Goal: Transaction & Acquisition: Purchase product/service

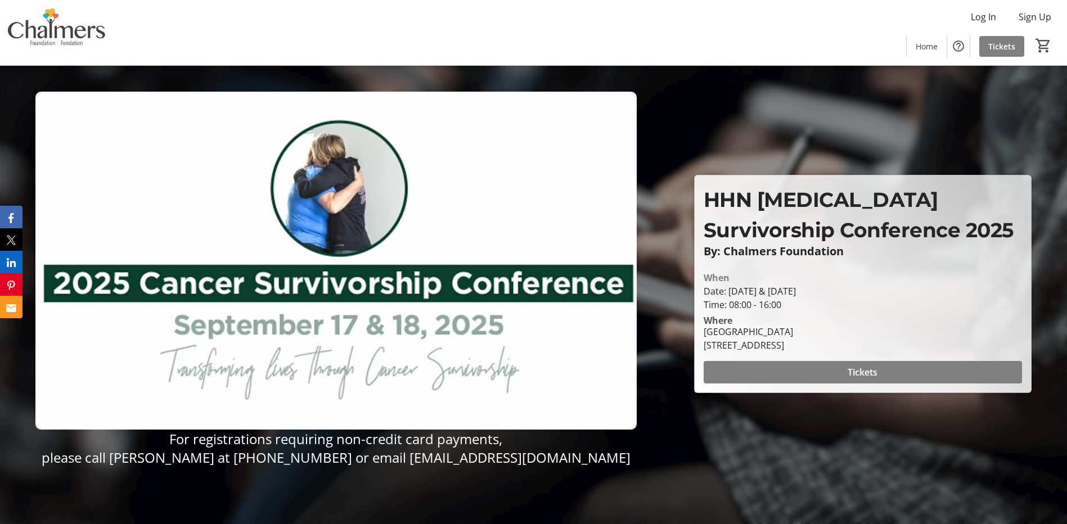
click at [603, 142] on img at bounding box center [335, 261] width 601 height 338
click at [850, 380] on span at bounding box center [862, 372] width 318 height 27
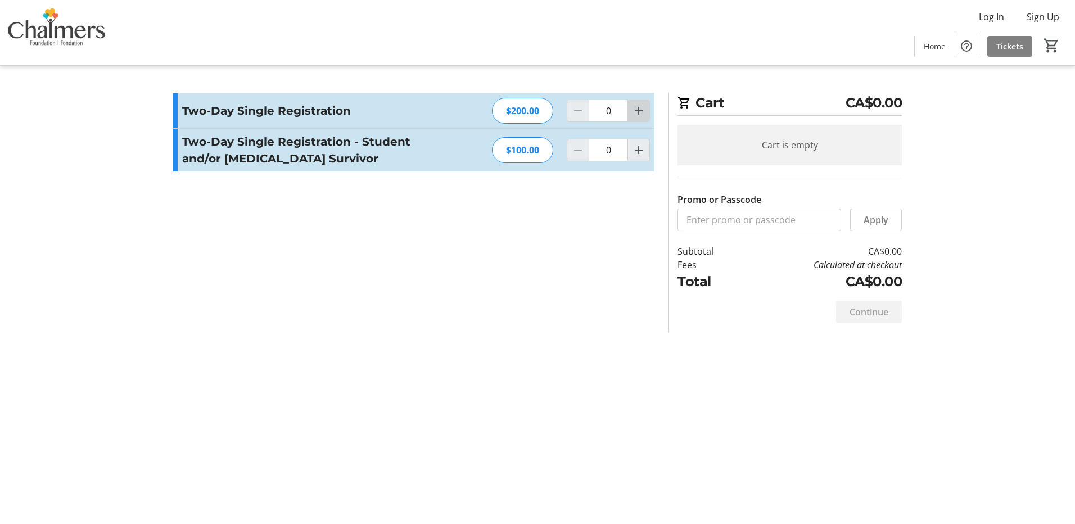
click at [637, 116] on mat-icon "Increment by one" at bounding box center [638, 110] width 13 height 13
type input "1"
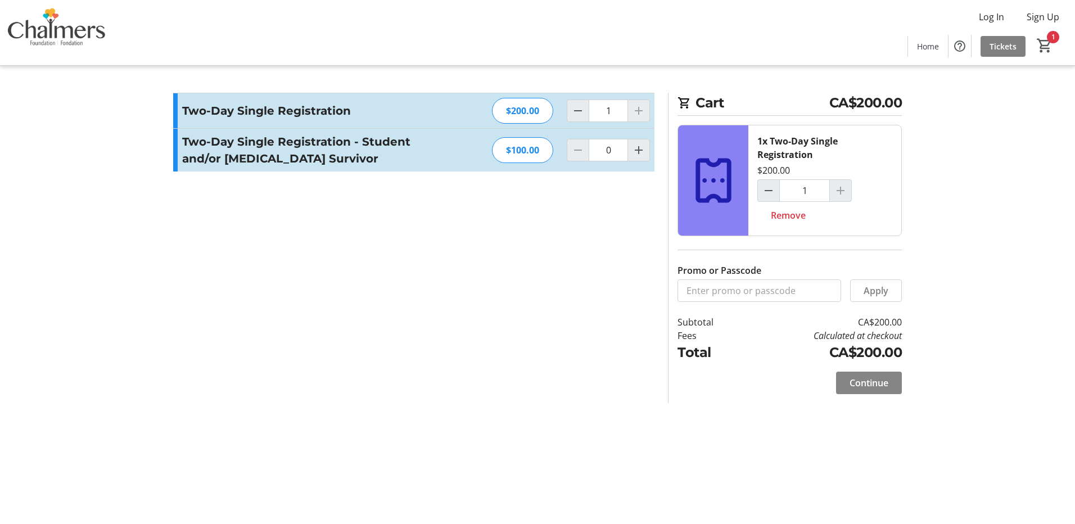
click at [851, 389] on span "Continue" at bounding box center [869, 382] width 39 height 13
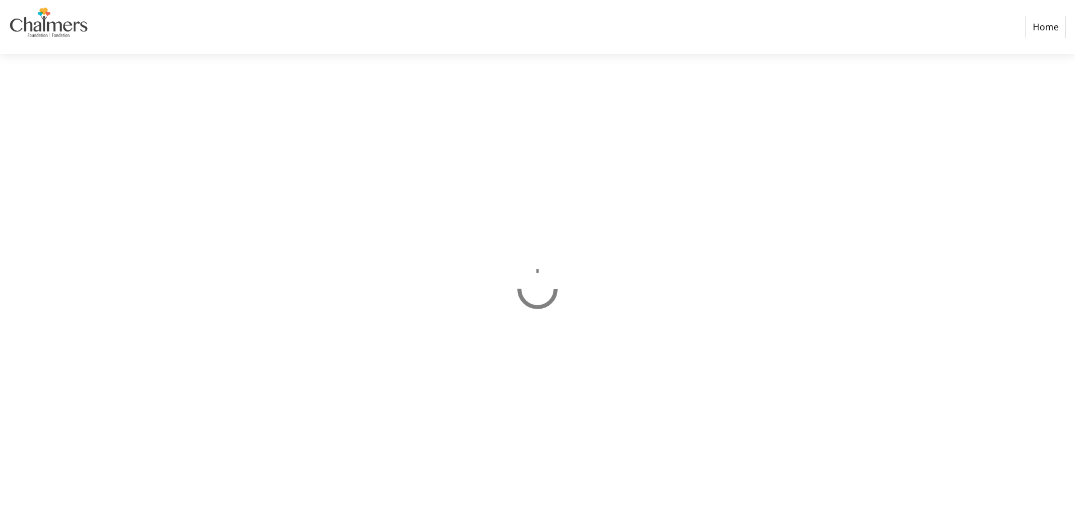
select select "CA"
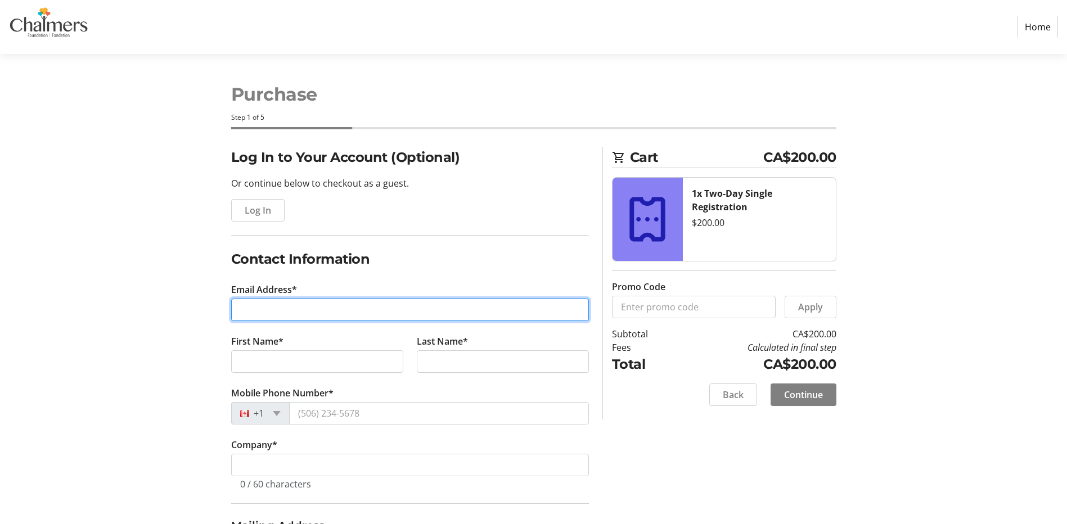
click at [445, 313] on input "Email Address*" at bounding box center [410, 310] width 358 height 22
type input "[PERSON_NAME][EMAIL_ADDRESS][PERSON_NAME][DOMAIN_NAME]"
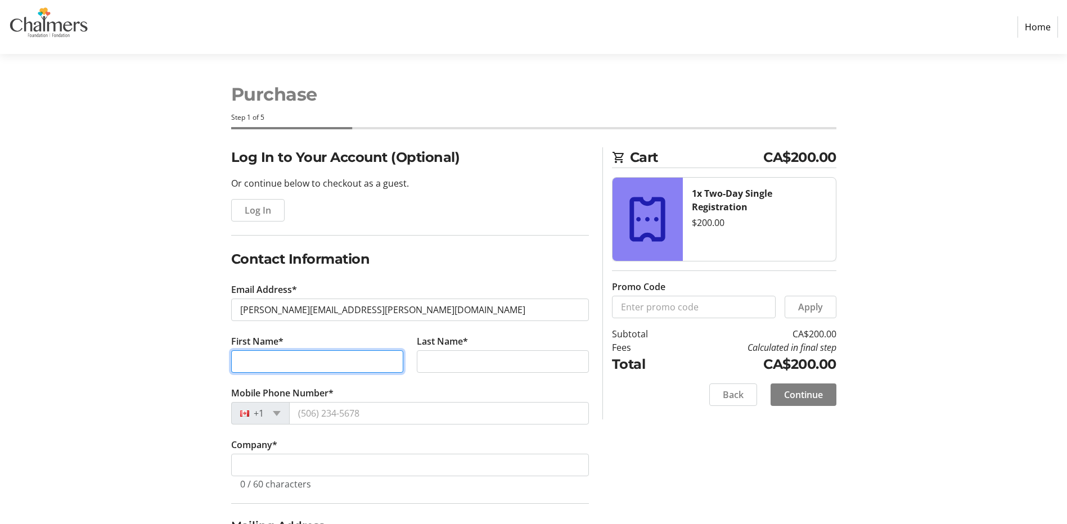
type input "[PERSON_NAME]"
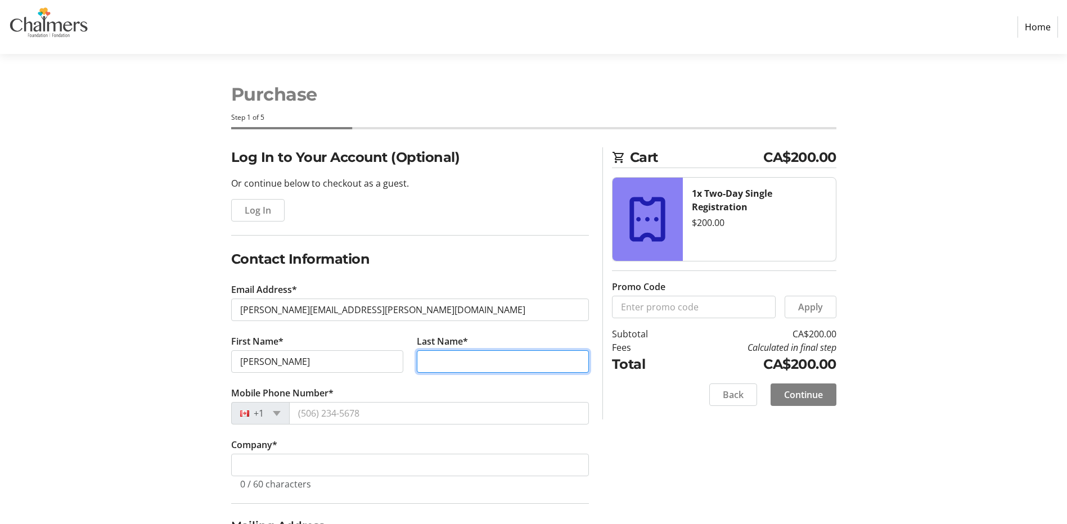
type input "[PERSON_NAME]"
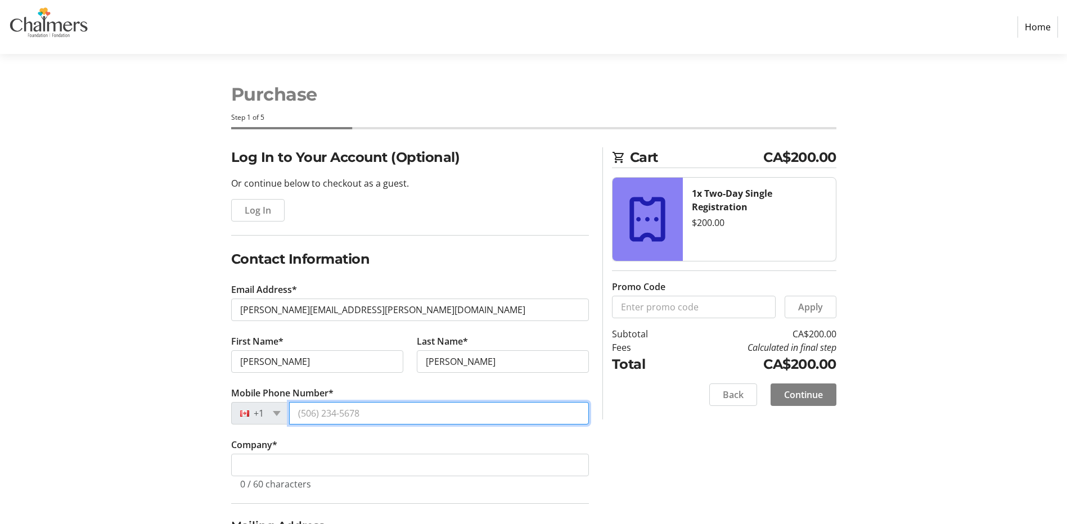
type input "[PHONE_NUMBER]"
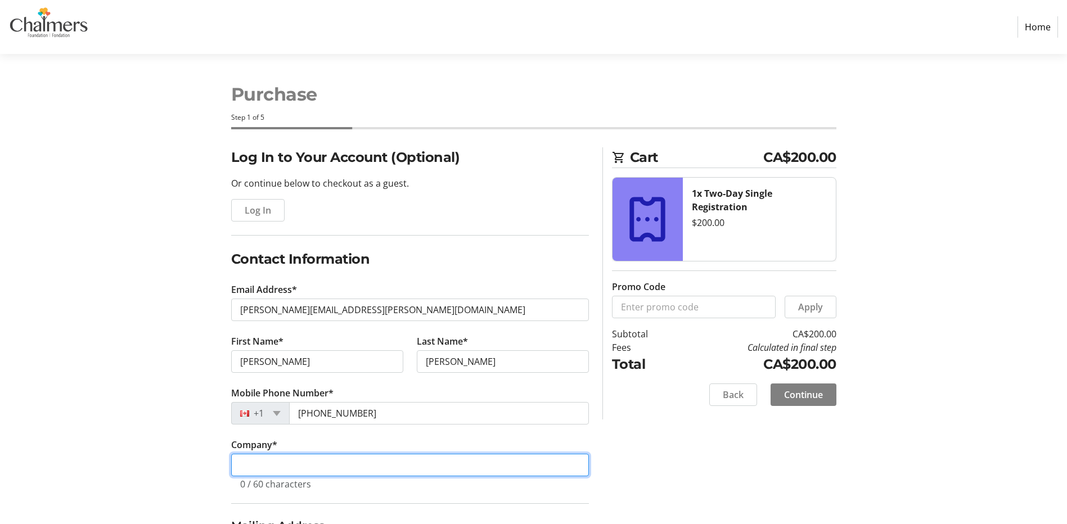
type input "Horizon Health Network"
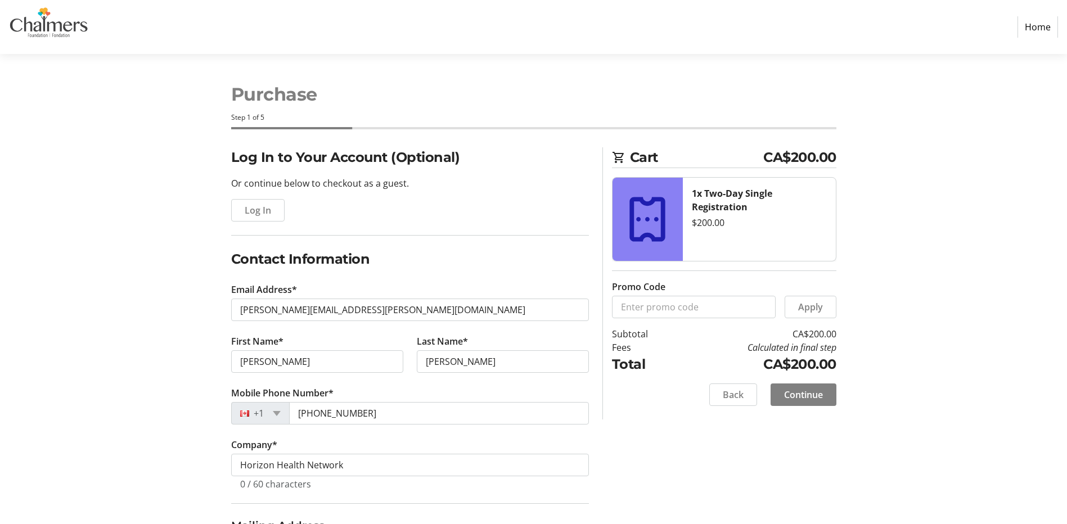
type input "[GEOGRAPHIC_DATA] and [GEOGRAPHIC_DATA]"
select select "NB"
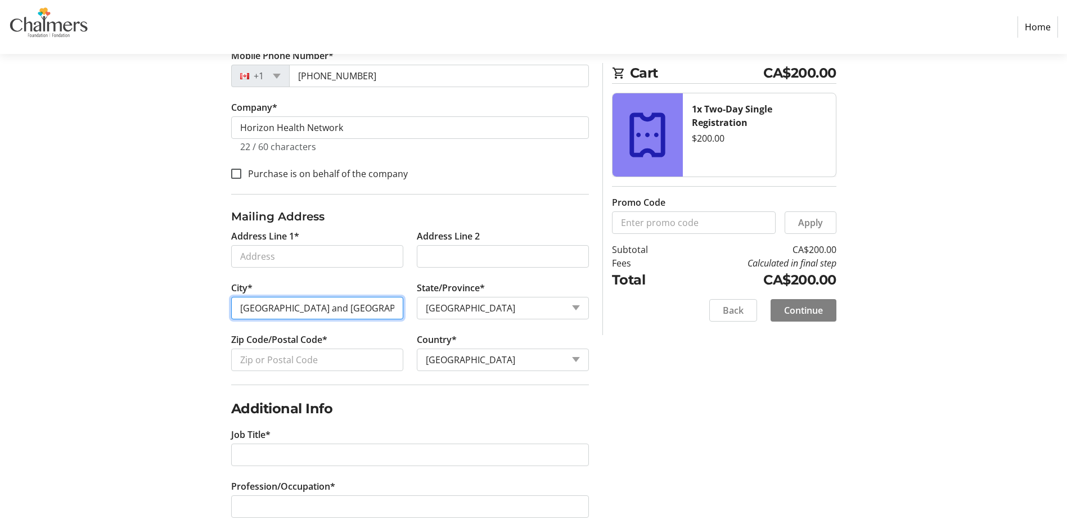
scroll to position [0, 13]
drag, startPoint x: 396, startPoint y: 310, endPoint x: 279, endPoint y: 310, distance: 117.5
click at [279, 310] on input "[GEOGRAPHIC_DATA] and [GEOGRAPHIC_DATA]" at bounding box center [317, 308] width 172 height 22
drag, startPoint x: 298, startPoint y: 309, endPoint x: 217, endPoint y: 290, distance: 83.9
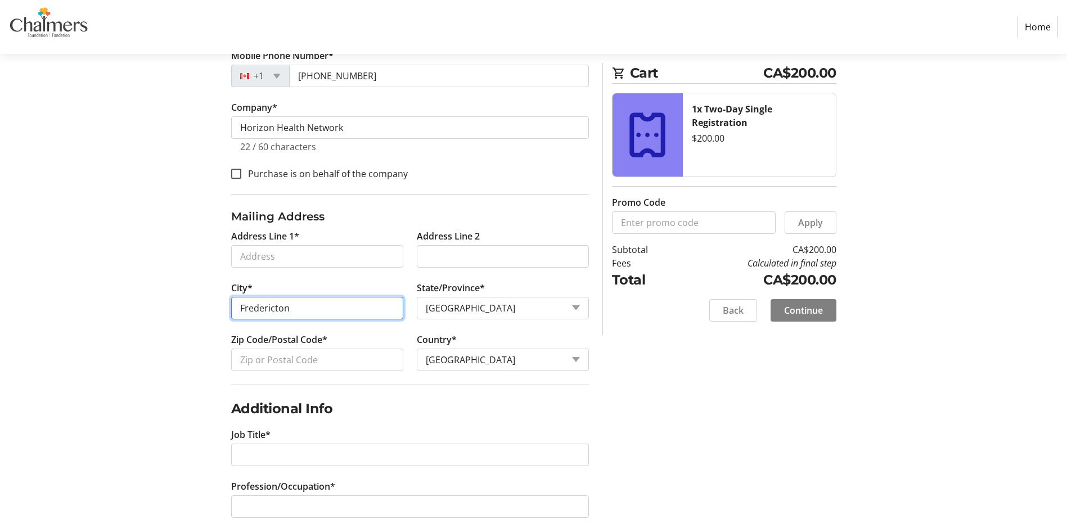
click at [212, 297] on div "Log In to Your Account (Optional) Or continue below to checkout as a guest. Log…" at bounding box center [534, 332] width 742 height 1045
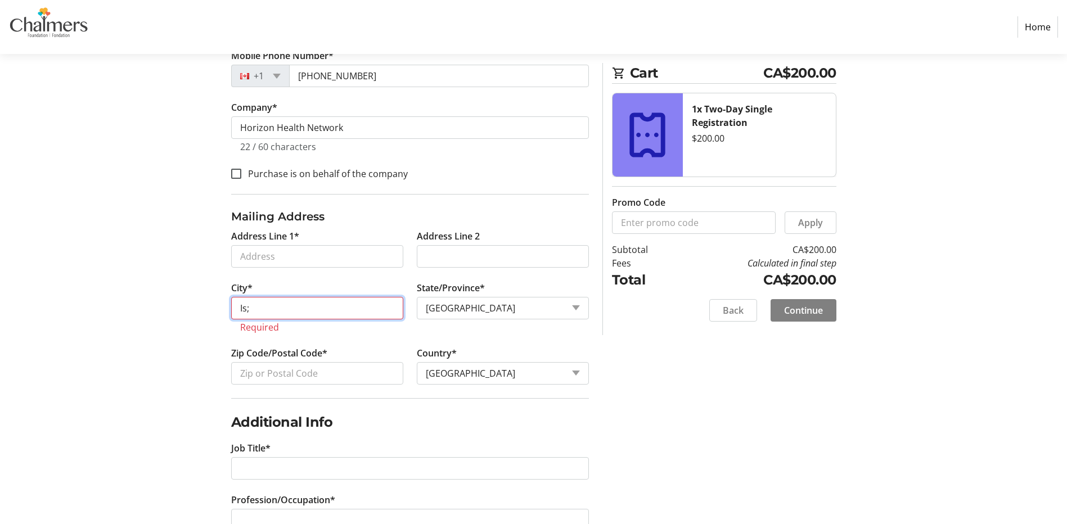
type input "Island View"
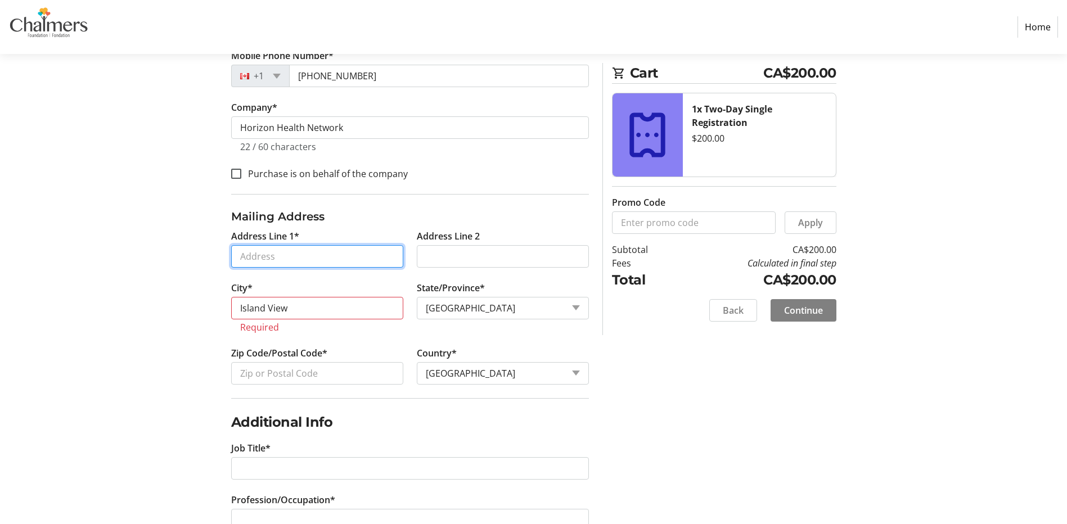
type input "3899 [GEOGRAPHIC_DATA] 102"
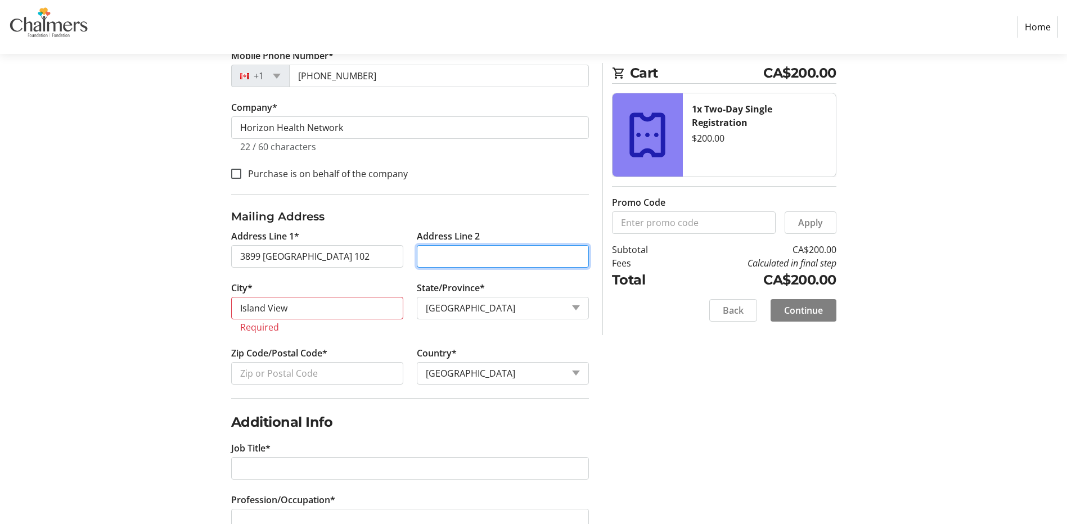
type input "3899 [GEOGRAPHIC_DATA] 102"
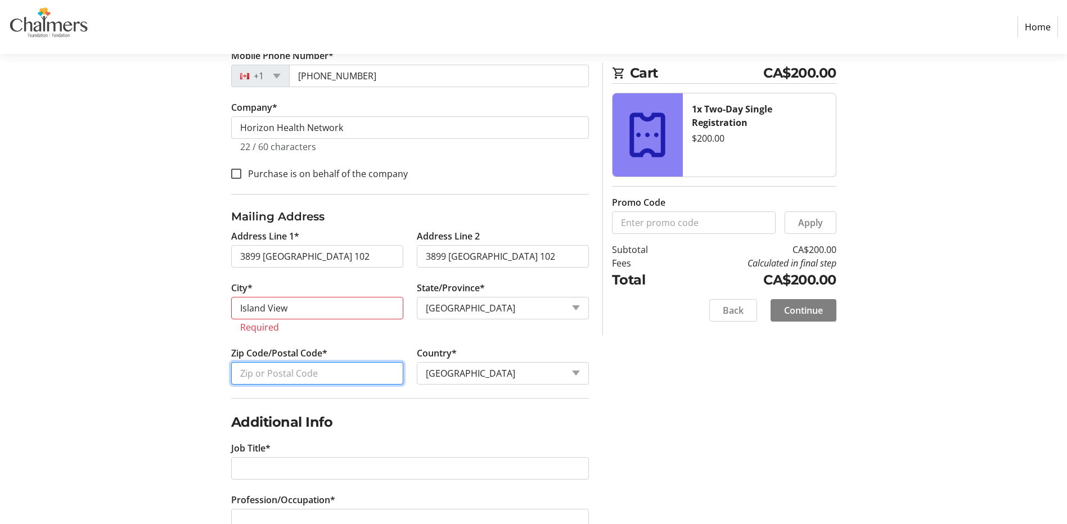
type input "E3E 1H1"
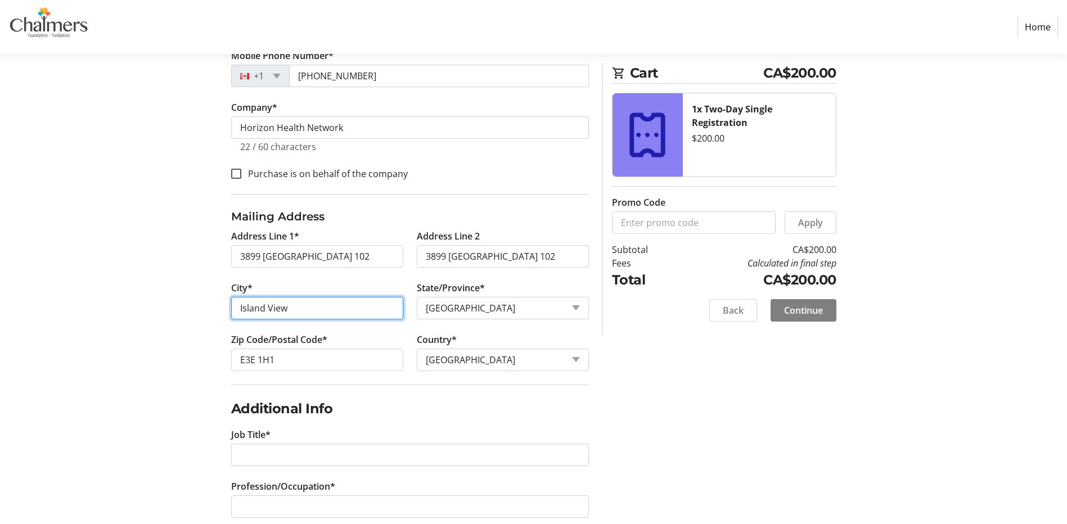
type input "[GEOGRAPHIC_DATA] and [GEOGRAPHIC_DATA]"
click at [196, 368] on div "Log In to Your Account (Optional) Or continue below to checkout as a guest. Log…" at bounding box center [534, 332] width 742 height 1045
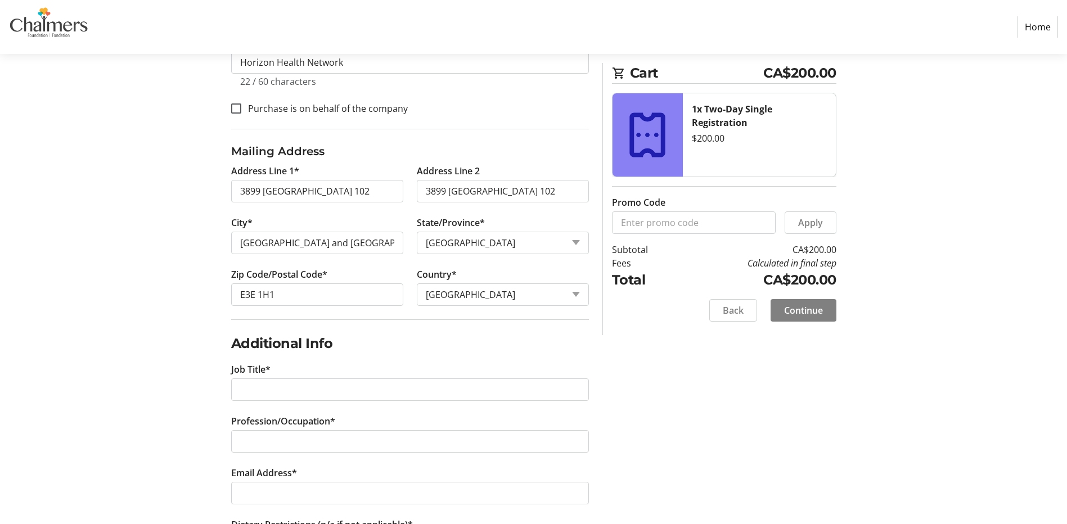
scroll to position [562, 0]
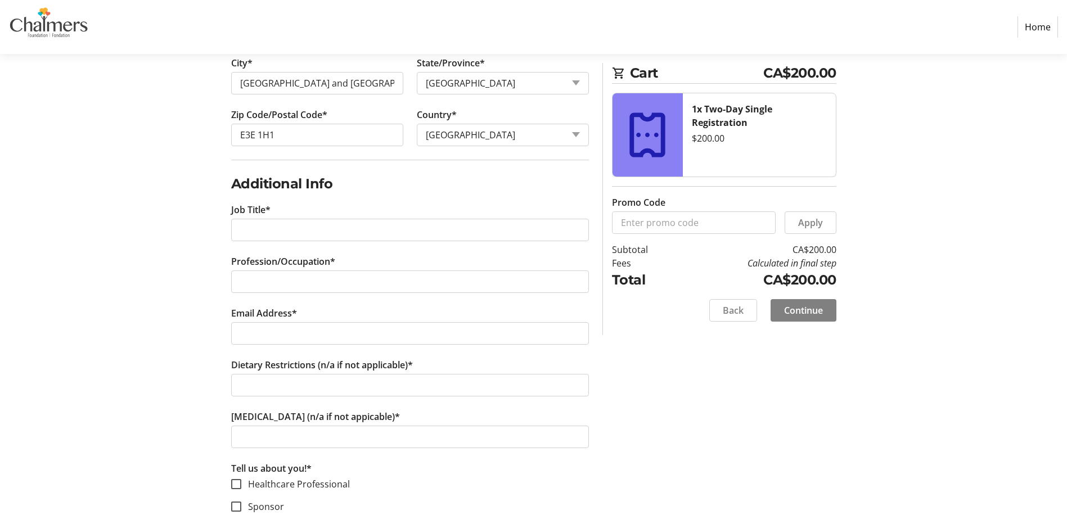
click at [105, 145] on section "Purchase Step 1 of 5 Cart CA$200.00 1x Two-Day Single Registration $200.00 Prom…" at bounding box center [533, 61] width 1067 height 1139
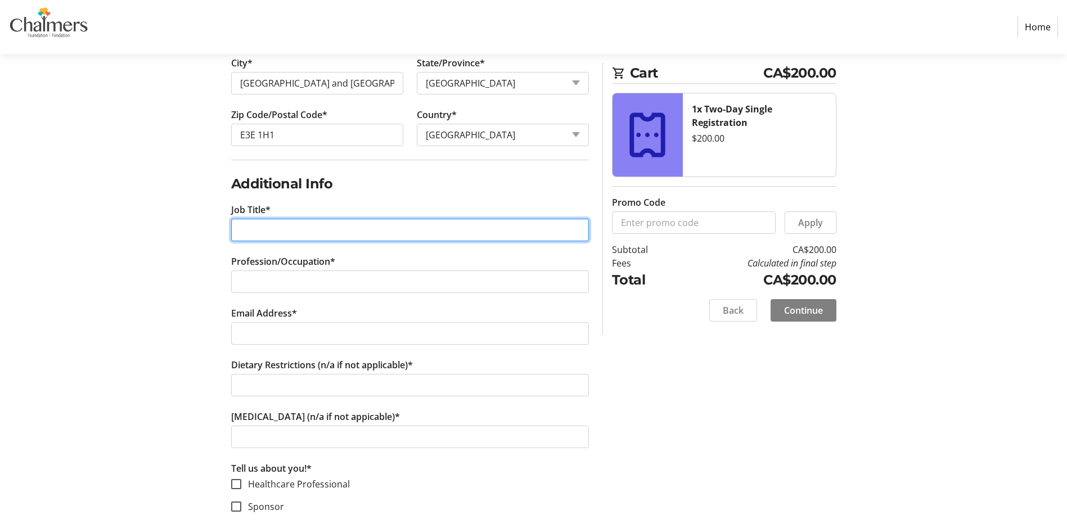
click at [300, 228] on input "Job Title*" at bounding box center [410, 230] width 358 height 22
type input "Regional Director [MEDICAL_DATA] Survivorship Program"
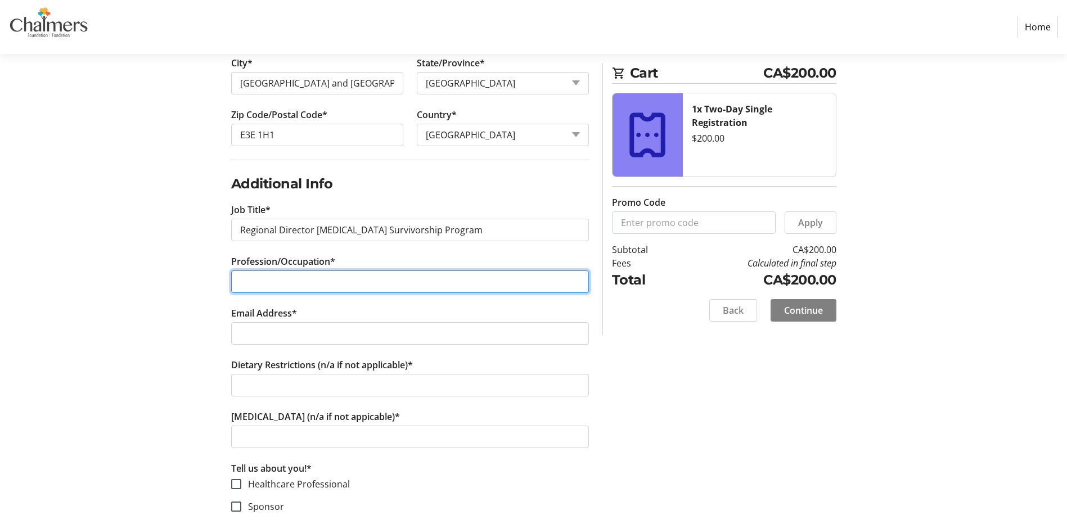
click at [286, 284] on input "Profession/Occupation*" at bounding box center [410, 281] width 358 height 22
type input "Registered Nurse"
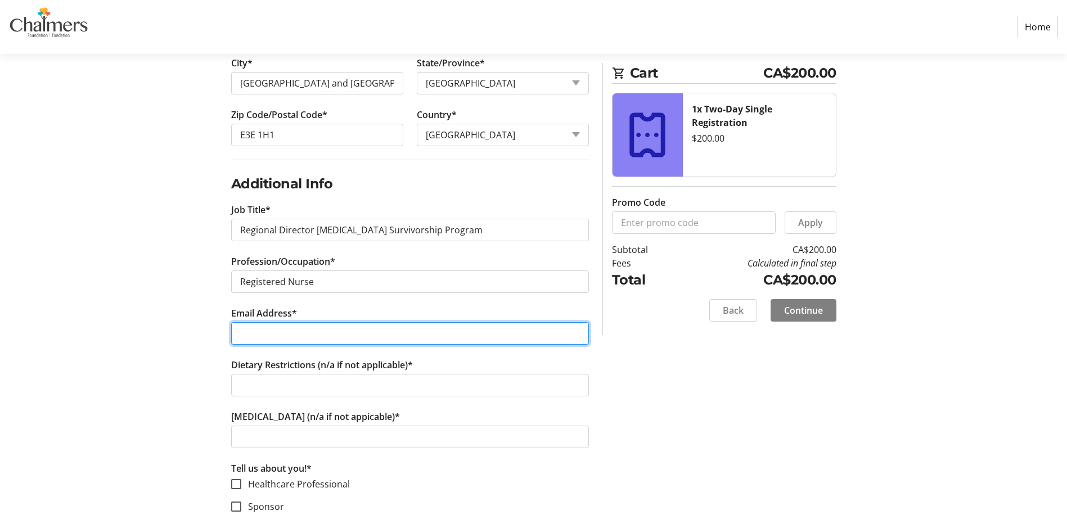
click at [283, 328] on input "Email Address*" at bounding box center [410, 333] width 358 height 22
type input "[PERSON_NAME][EMAIL_ADDRESS][PERSON_NAME][DOMAIN_NAME]"
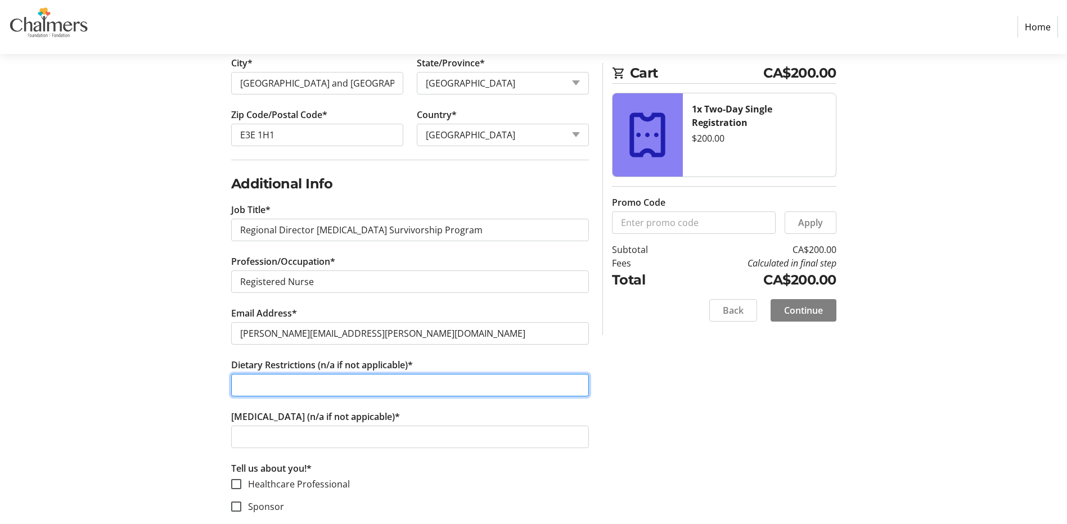
click at [318, 393] on input "Dietary Restrictions (n/a if not applicable)*" at bounding box center [410, 385] width 358 height 22
type input "None"
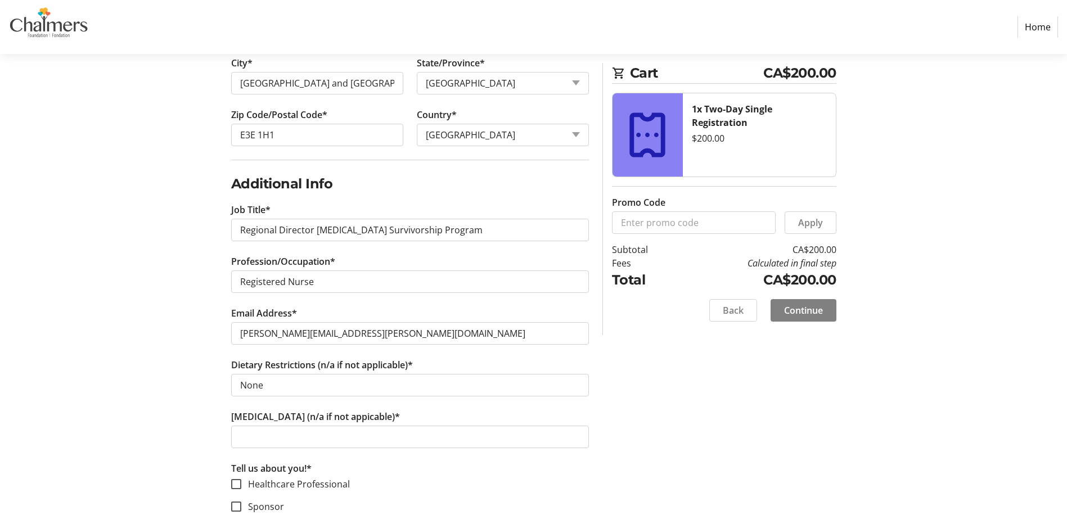
click at [97, 305] on section "Purchase Step 1 of 5 Cart CA$200.00 1x Two-Day Single Registration $200.00 Prom…" at bounding box center [533, 61] width 1067 height 1139
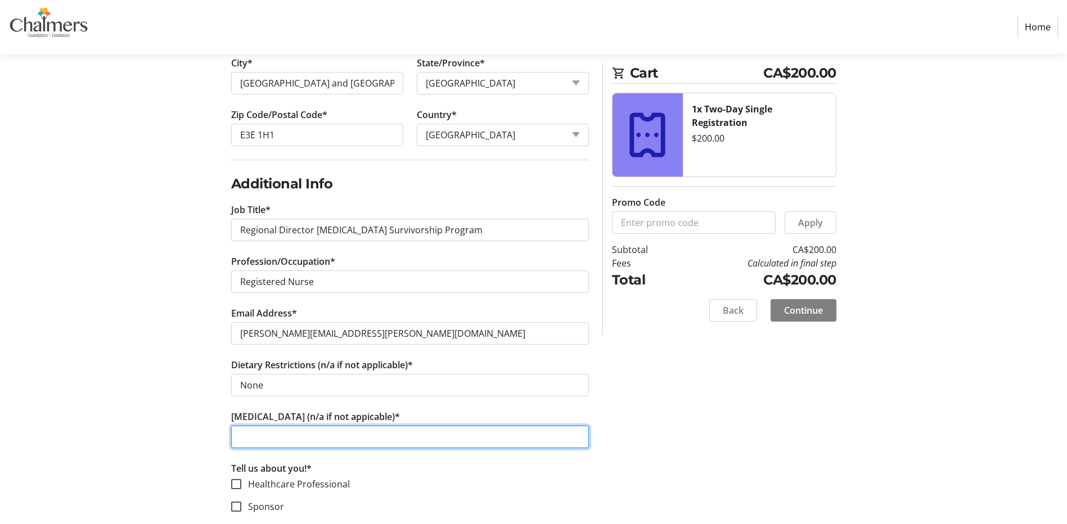
click at [285, 438] on input "[MEDICAL_DATA] (n/a if not appicable)*" at bounding box center [410, 437] width 358 height 22
type input "N/A"
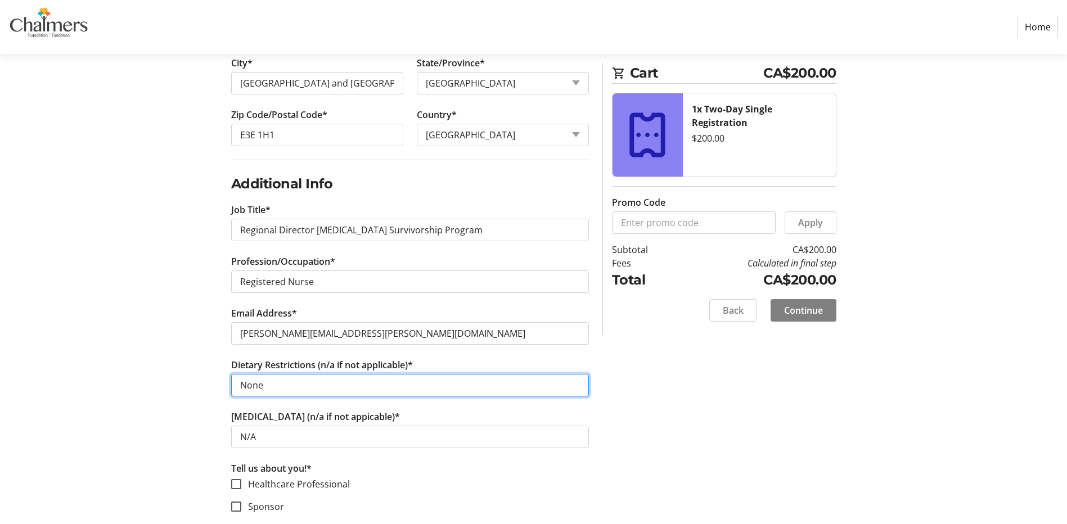
drag, startPoint x: 274, startPoint y: 391, endPoint x: 174, endPoint y: 389, distance: 100.7
click at [174, 389] on div "Log In to Your Account (Optional) Or continue below to checkout as a guest. Log…" at bounding box center [534, 107] width 742 height 1045
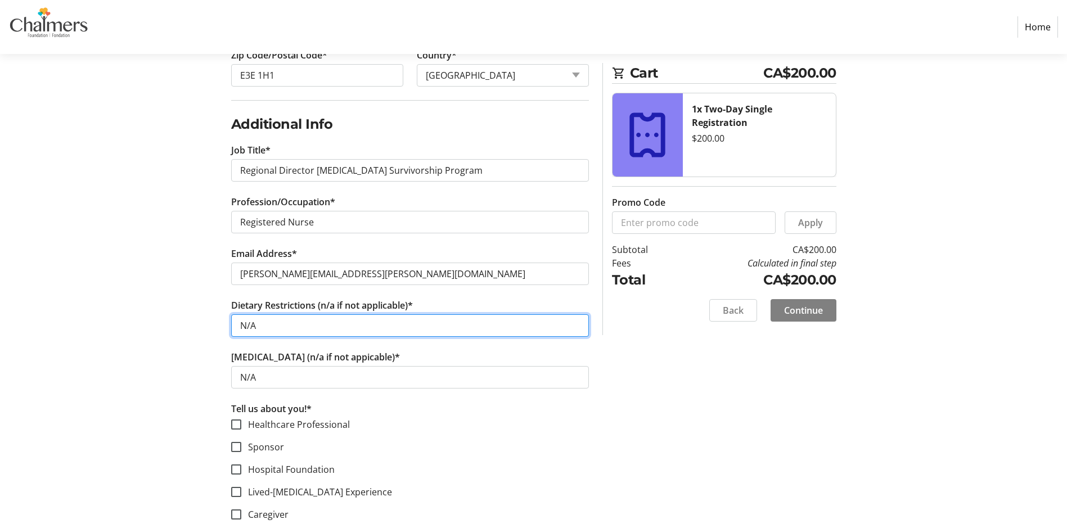
scroll to position [669, 0]
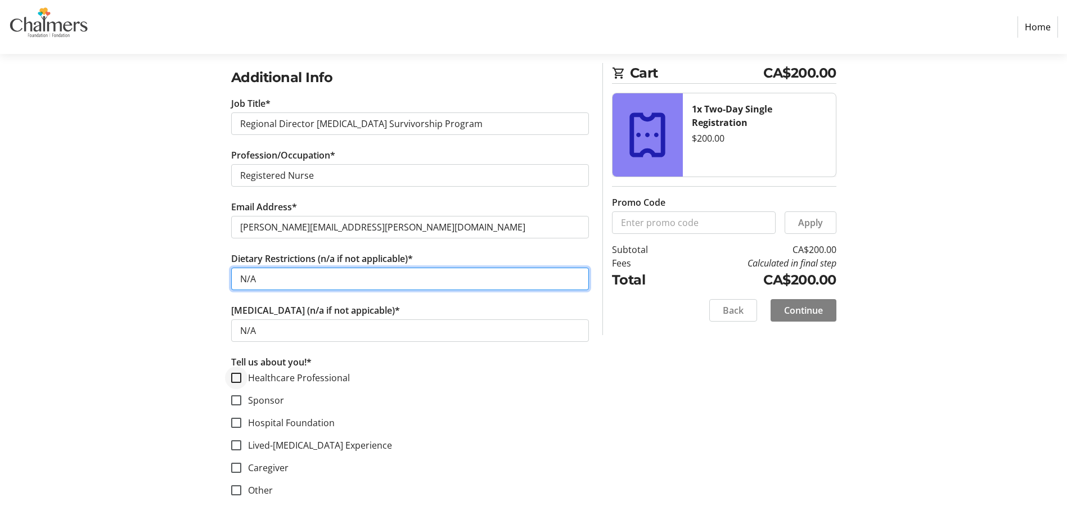
type input "N/A"
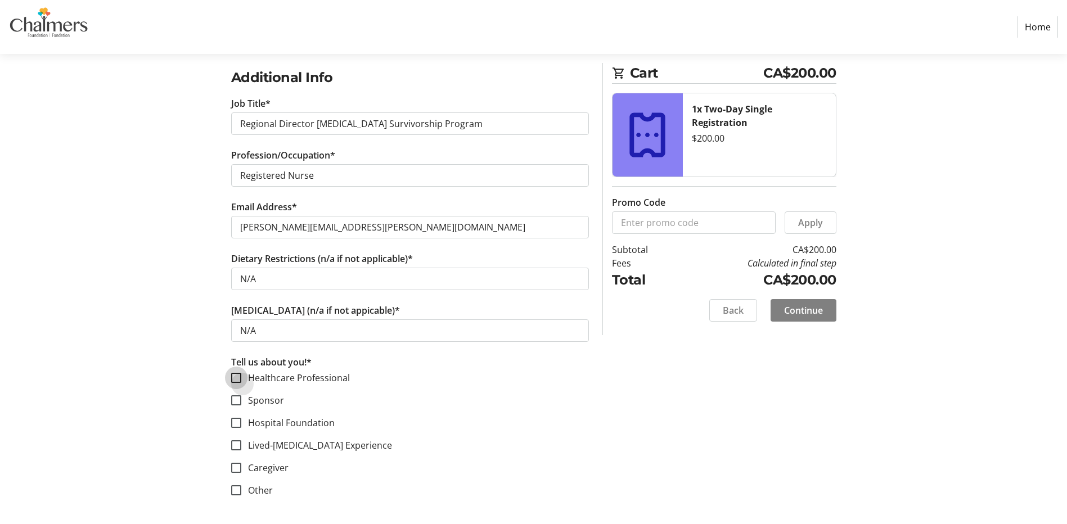
click at [237, 376] on input "Healthcare Professional" at bounding box center [236, 378] width 10 height 10
checkbox input "true"
click at [810, 310] on span "Continue" at bounding box center [803, 310] width 39 height 13
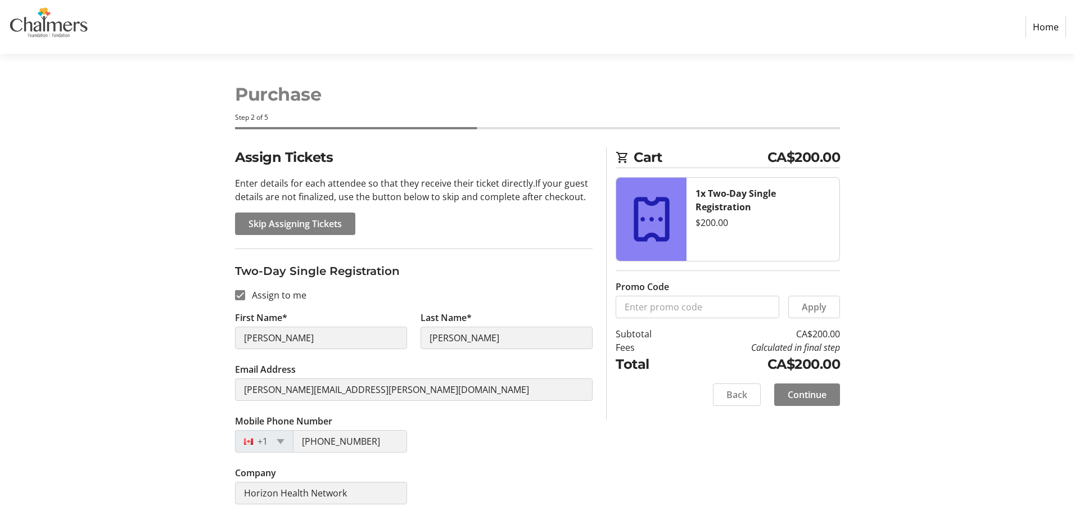
click at [464, 475] on div "Company Horizon Health Network" at bounding box center [413, 492] width 371 height 52
click at [808, 396] on span "Continue" at bounding box center [807, 394] width 39 height 13
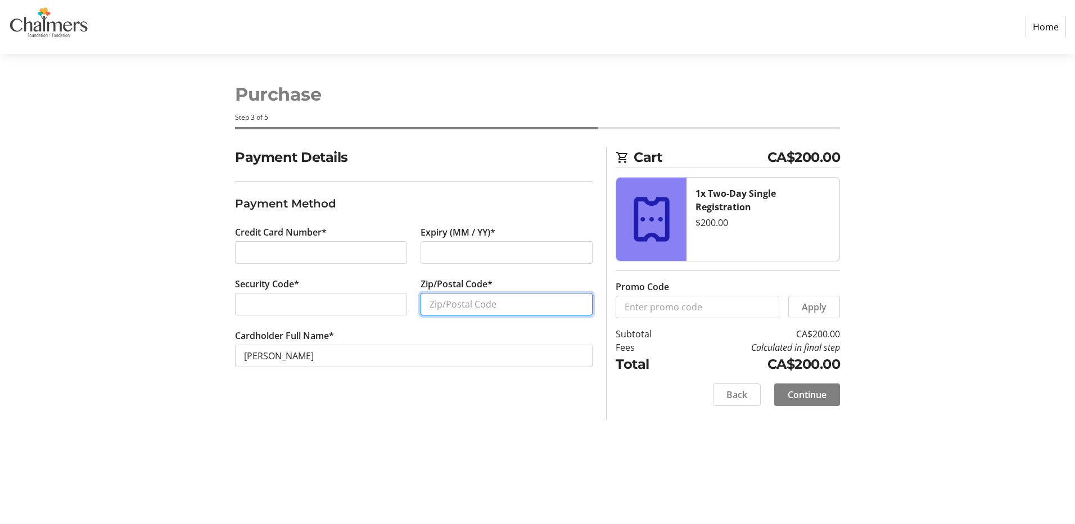
click at [479, 304] on input "Zip/Postal Code*" at bounding box center [507, 304] width 172 height 22
type input "E3E1H1"
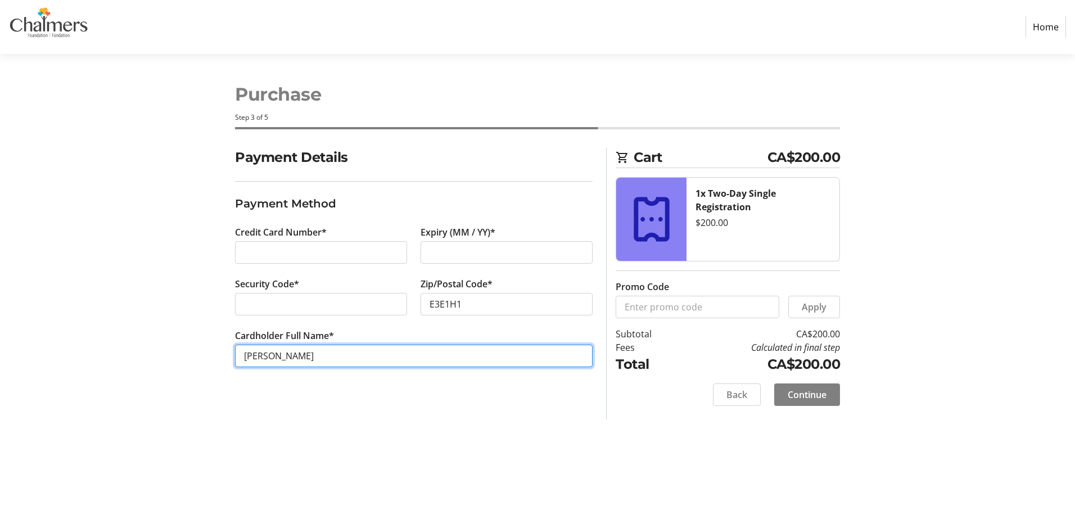
click at [433, 360] on input "[PERSON_NAME]" at bounding box center [414, 356] width 358 height 22
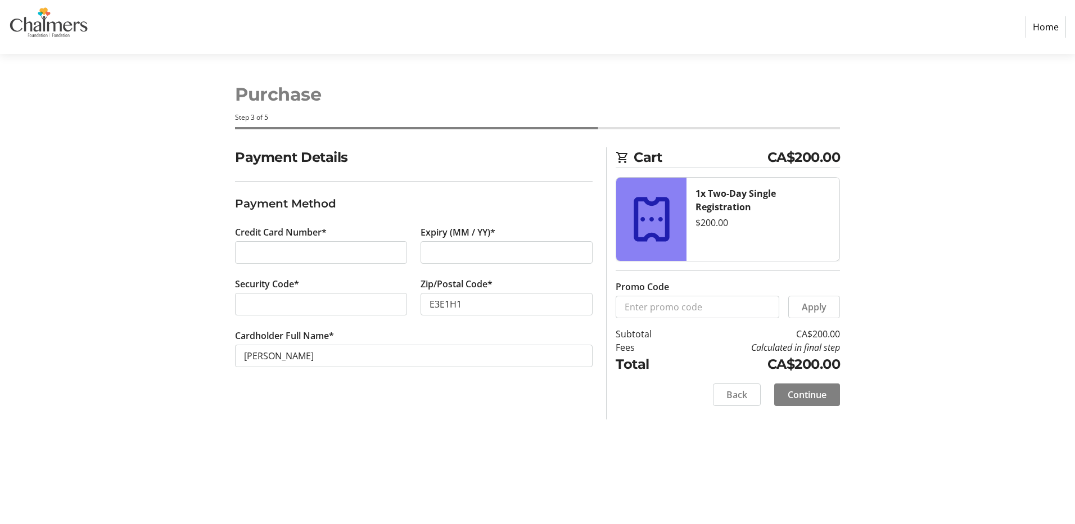
click at [509, 412] on div "Payment Details Payment Method Credit Card Number* Expiry (MM / YY)* Security C…" at bounding box center [413, 283] width 371 height 272
click at [820, 385] on span at bounding box center [807, 394] width 66 height 27
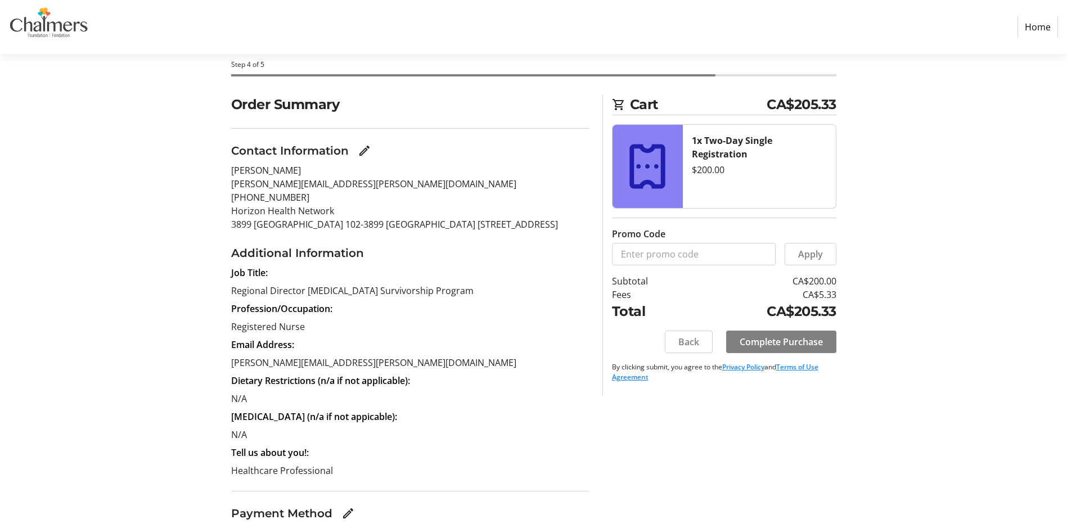
scroll to position [141, 0]
